Goal: Information Seeking & Learning: Learn about a topic

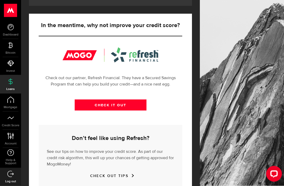
scroll to position [190, 0]
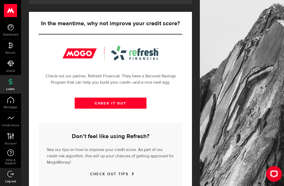
click at [121, 102] on link "CHECK IT OUT" at bounding box center [111, 102] width 72 height 11
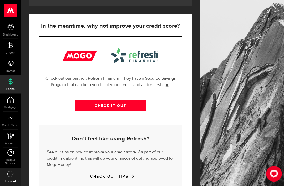
scroll to position [188, 0]
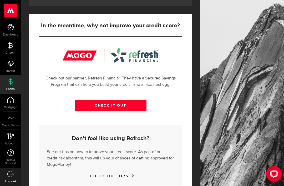
click at [15, 138] on link "Account Compte" at bounding box center [10, 139] width 21 height 18
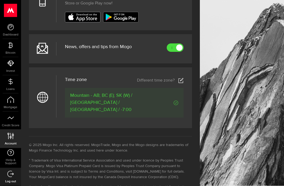
scroll to position [268, 0]
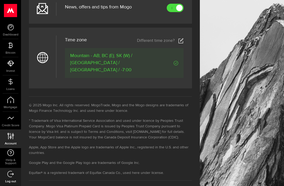
click at [11, 84] on use at bounding box center [10, 81] width 4 height 7
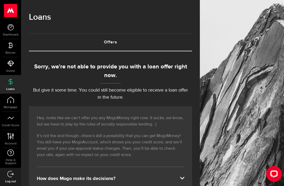
click at [111, 44] on link "Offers (requires attention)" at bounding box center [110, 42] width 163 height 17
click at [110, 39] on link "Offers (requires attention)" at bounding box center [110, 42] width 163 height 17
click at [112, 43] on link "Offers (requires attention)" at bounding box center [110, 42] width 163 height 17
click at [115, 95] on p "But give it some time. You could still become eligible to receive a loan offer …" at bounding box center [110, 94] width 163 height 14
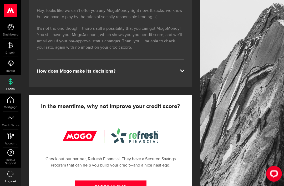
scroll to position [107, 0]
click at [177, 69] on div "How does Mogo make its decisions?" at bounding box center [110, 71] width 147 height 6
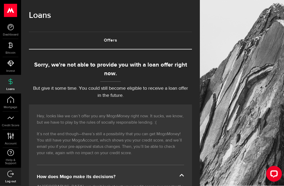
scroll to position [0, 0]
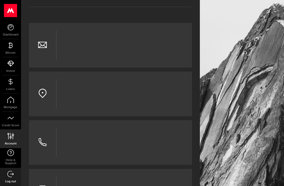
scroll to position [17, 0]
